Goal: Task Accomplishment & Management: Manage account settings

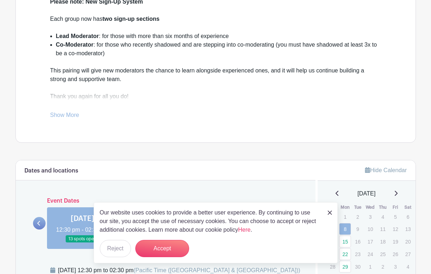
scroll to position [249, 0]
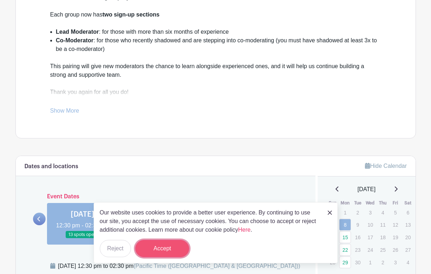
click at [161, 250] on button "Accept" at bounding box center [162, 248] width 54 height 17
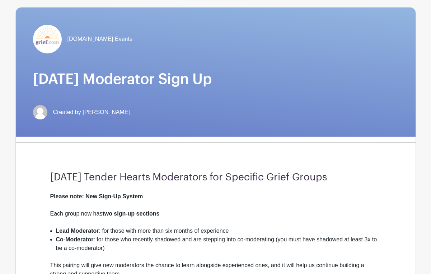
scroll to position [0, 0]
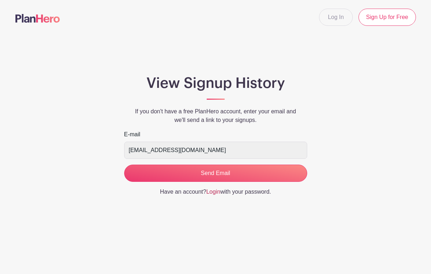
click at [215, 193] on link "Login" at bounding box center [213, 192] width 14 height 6
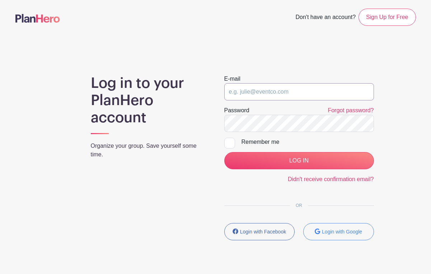
type input "[EMAIL_ADDRESS][DOMAIN_NAME]"
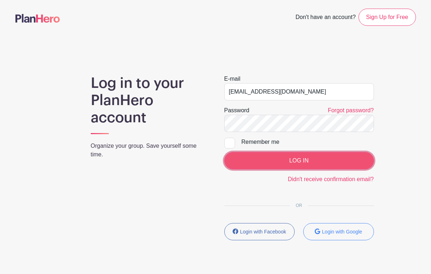
click at [306, 160] on input "LOG IN" at bounding box center [299, 160] width 150 height 17
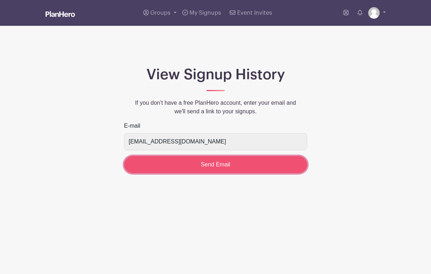
click at [231, 168] on input "Send Email" at bounding box center [215, 164] width 183 height 17
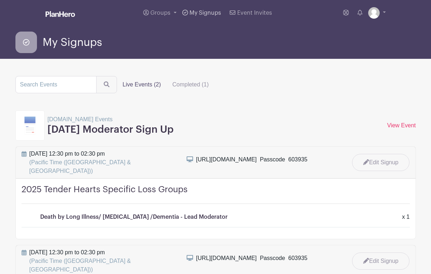
click at [199, 13] on span "My Signups" at bounding box center [206, 13] width 32 height 6
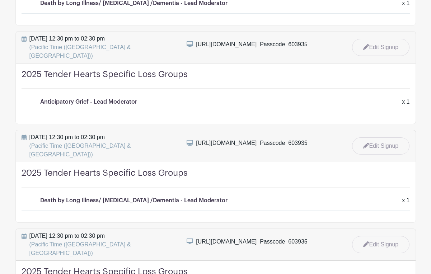
scroll to position [509, 0]
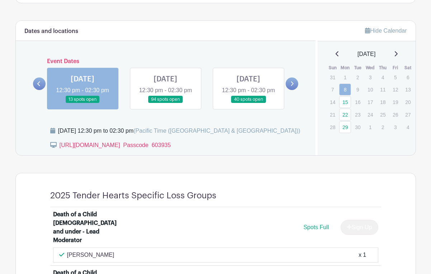
scroll to position [373, 0]
